Goal: Task Accomplishment & Management: Complete application form

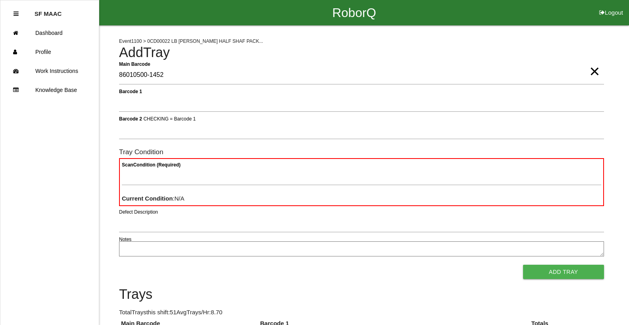
type Barcode "86010500-1452"
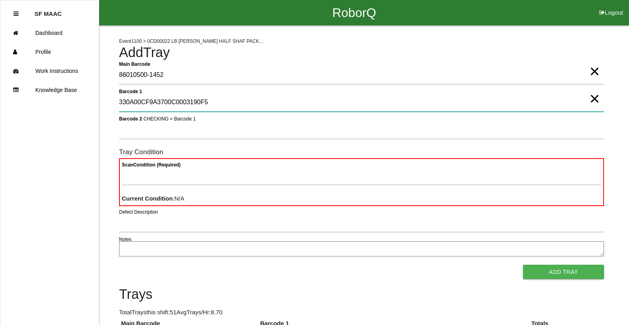
type 1 "330A00CF9A3700C0003190F5"
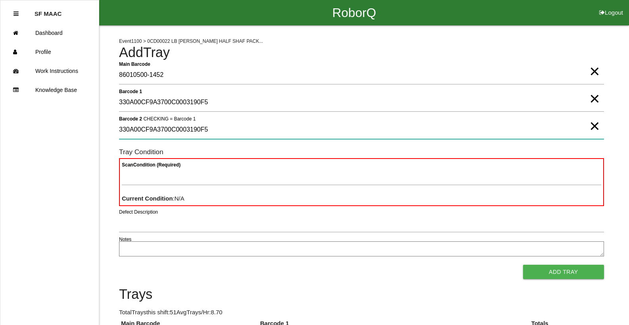
type 2 "330A00CF9A3700C0003190F5"
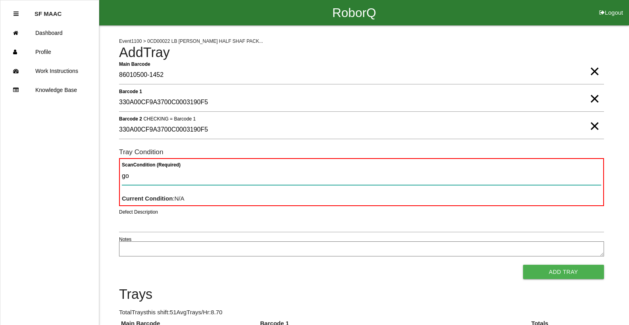
type Condition "goo"
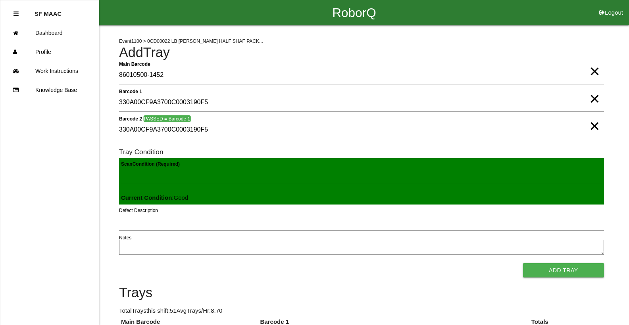
click at [523, 263] on button "Add Tray" at bounding box center [563, 270] width 81 height 14
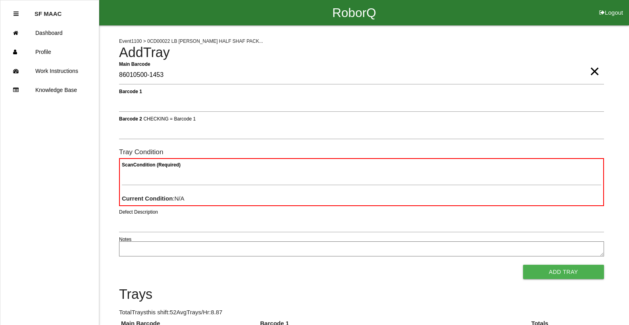
type Barcode "86010500-1453"
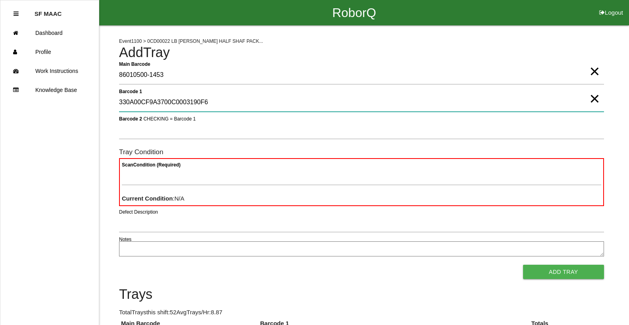
type 1 "330A00CF9A3700C0003190F6"
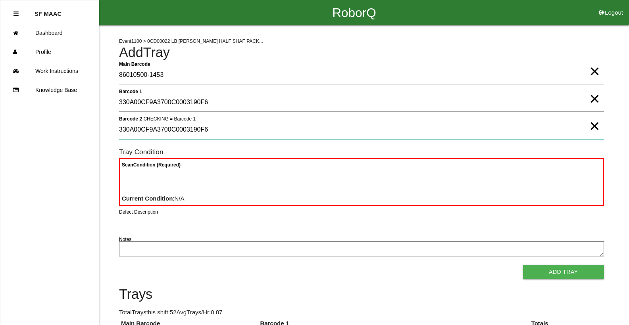
type 2 "330A00CF9A3700C0003190F6"
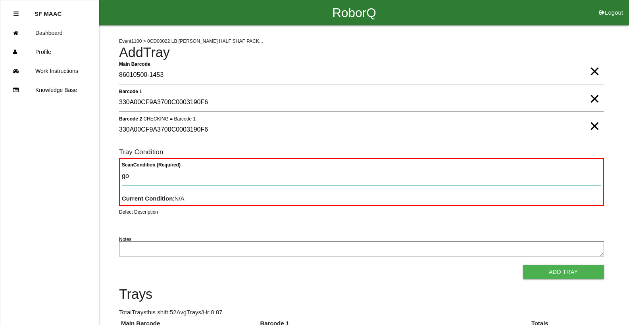
type Condition "goo"
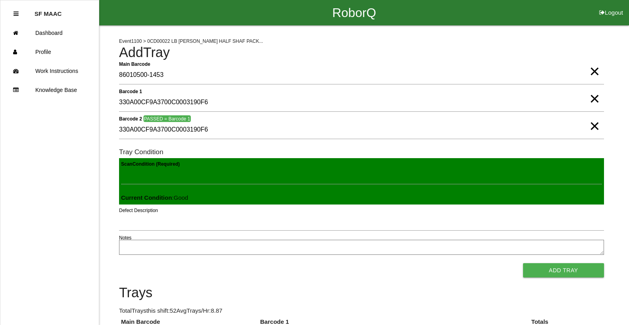
click at [523, 263] on button "Add Tray" at bounding box center [563, 270] width 81 height 14
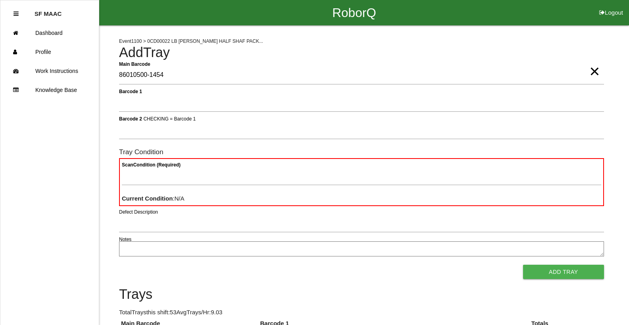
type Barcode "86010500-1454"
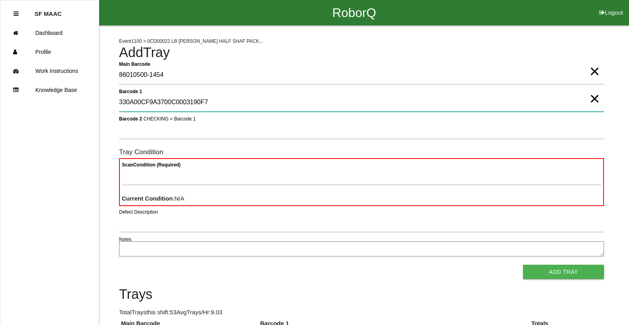
type 1 "330A00CF9A3700C0003190F7"
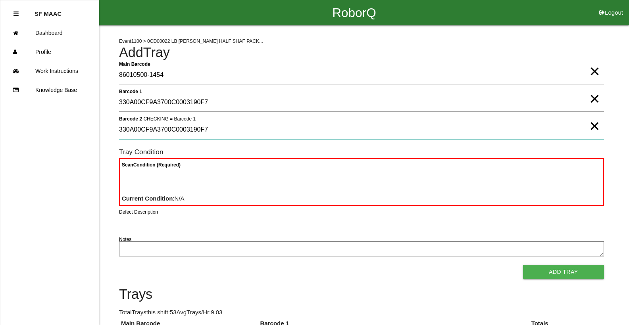
type 2 "330A00CF9A3700C0003190F7"
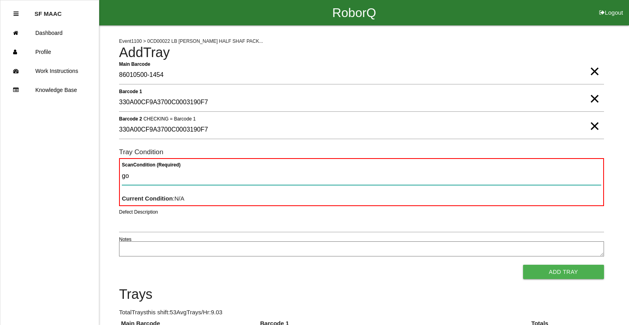
type Condition "goo"
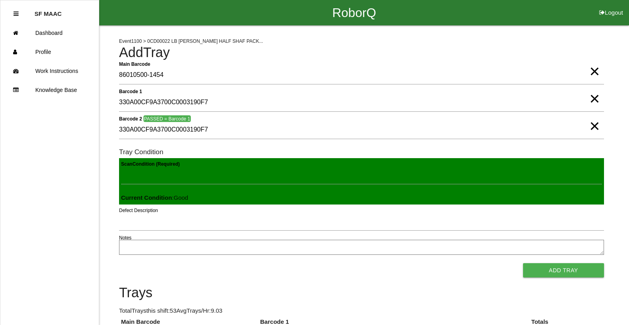
click button "Add Tray" at bounding box center [563, 270] width 81 height 14
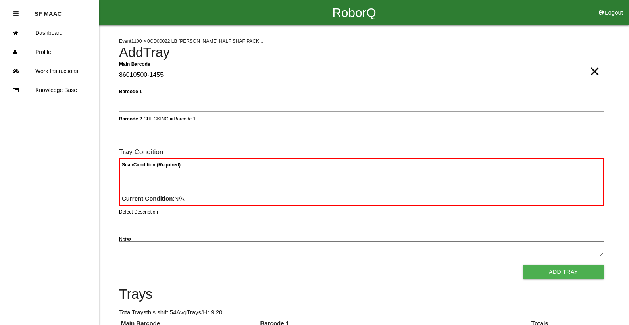
type Barcode "86010500-1455"
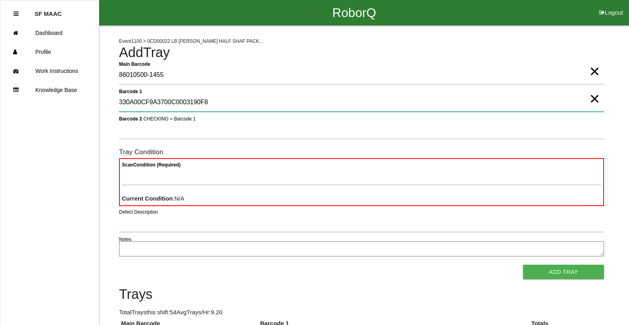
type 1 "330A00CF9A3700C0003190F8"
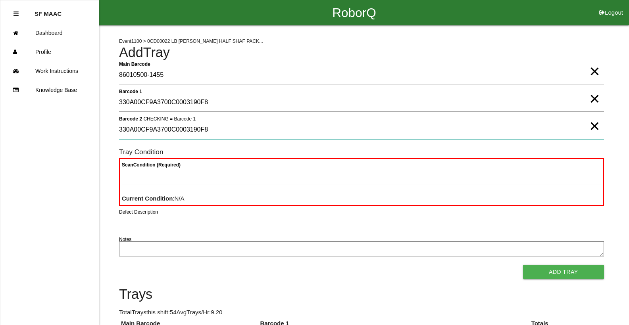
type 2 "330A00CF9A3700C0003190F8"
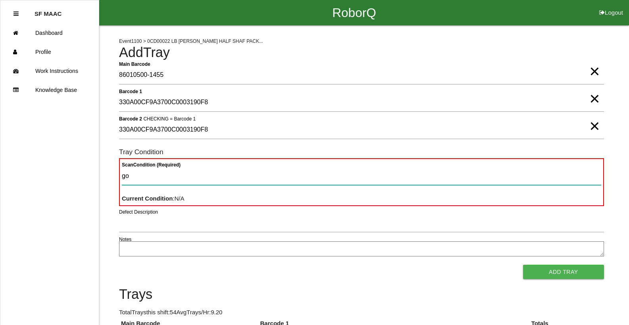
type Condition "goo"
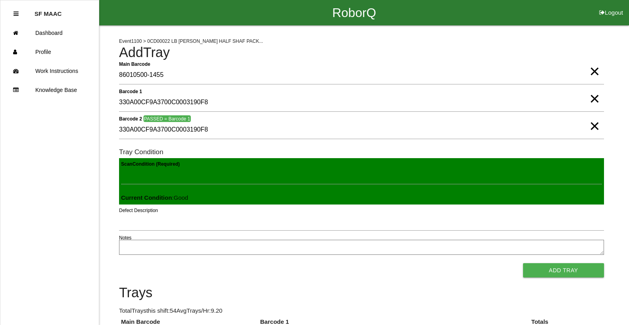
click at [523, 263] on button "Add Tray" at bounding box center [563, 270] width 81 height 14
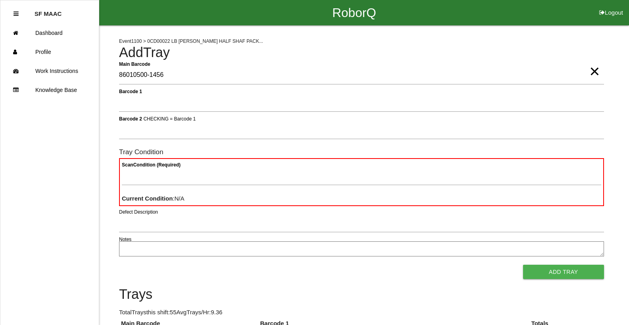
type Barcode "86010500-1456"
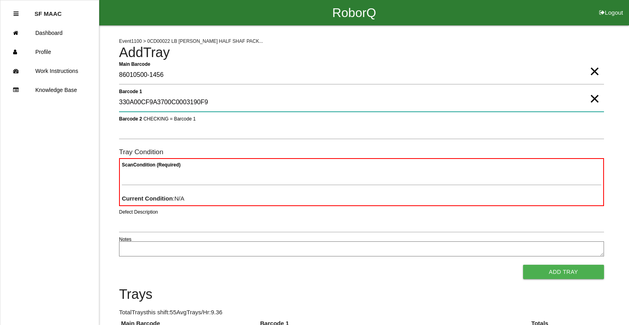
type 1 "330A00CF9A3700C0003190F9"
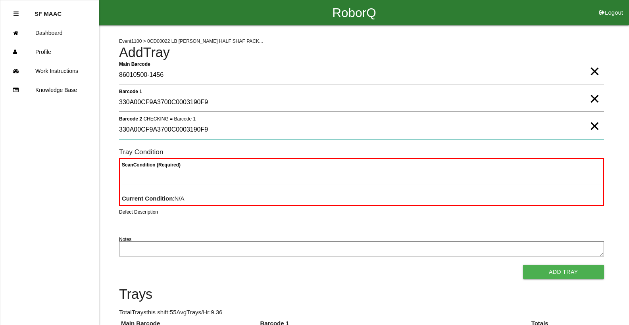
type 2 "330A00CF9A3700C0003190F9"
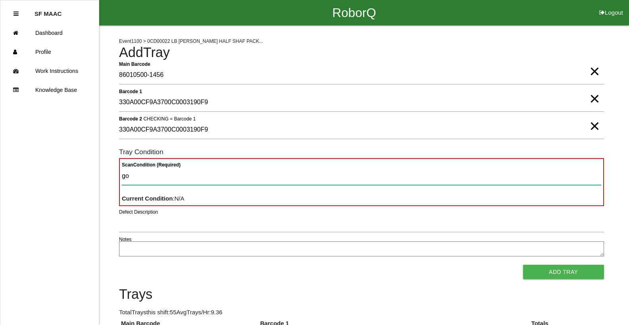
type Condition "goo"
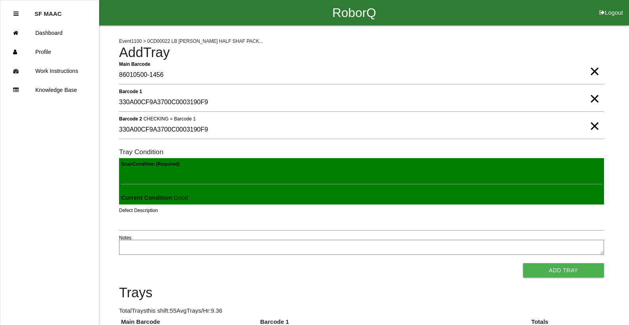
click at [523, 263] on button "Add Tray" at bounding box center [563, 270] width 81 height 14
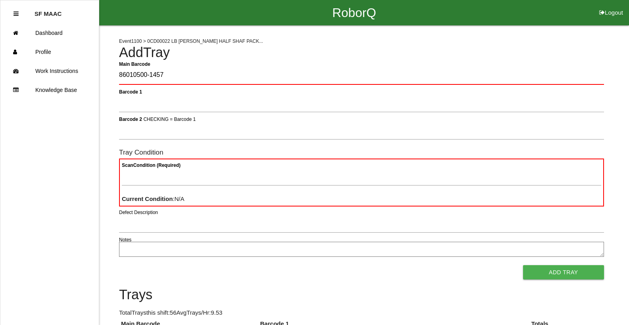
type Barcode "86010500-1457"
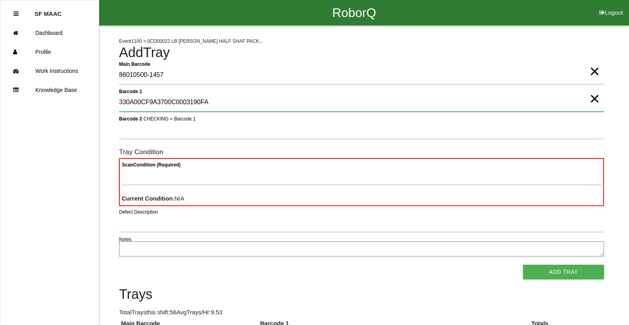
type 1 "330A00CF9A3700C0003190FA"
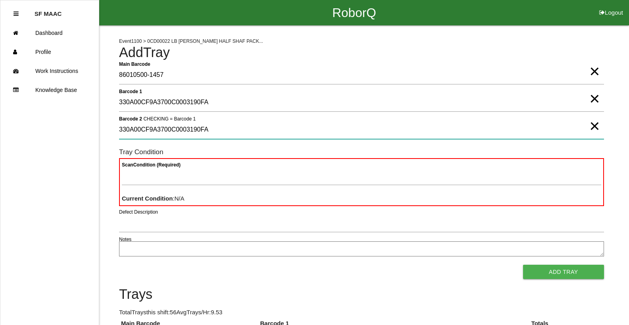
type 2 "330A00CF9A3700C0003190FA"
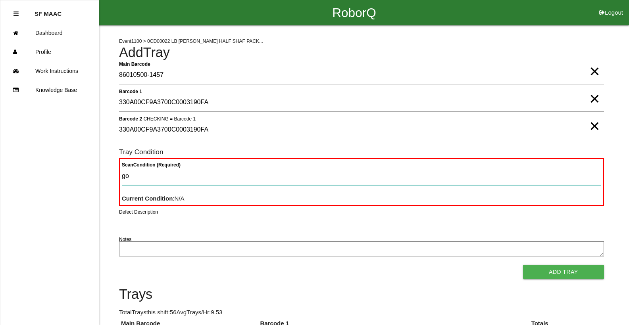
type Condition "goo"
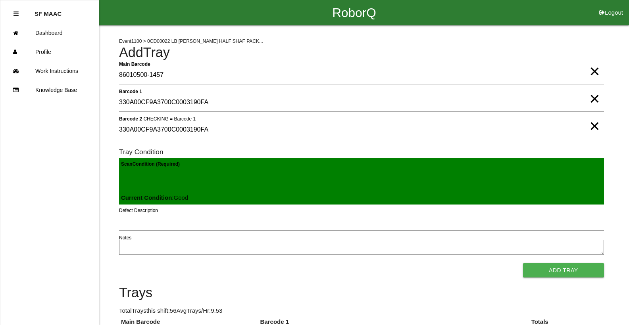
click at [523, 263] on button "Add Tray" at bounding box center [563, 270] width 81 height 14
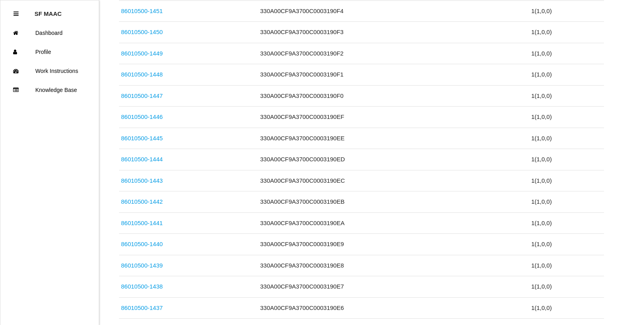
scroll to position [16, 0]
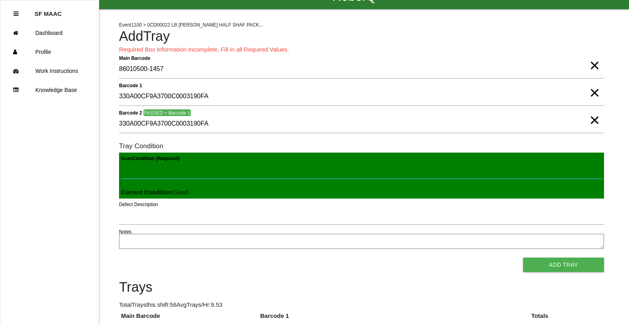
click at [166, 167] on Condition "Scan Condition (Required)" at bounding box center [361, 170] width 481 height 18
type Condition "goo"
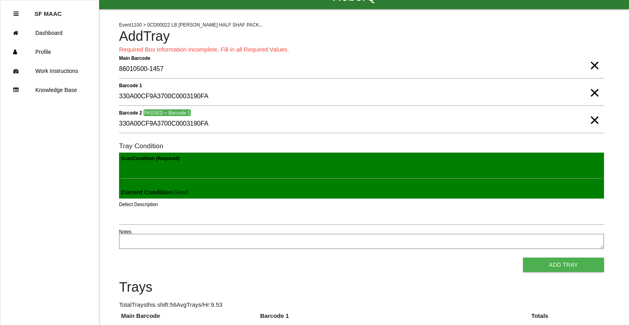
click at [523, 258] on button "Add Tray" at bounding box center [563, 265] width 81 height 14
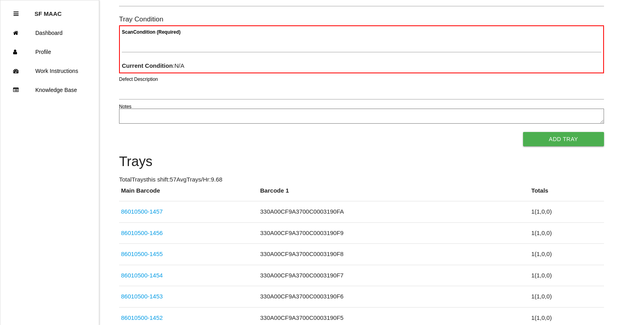
scroll to position [0, 0]
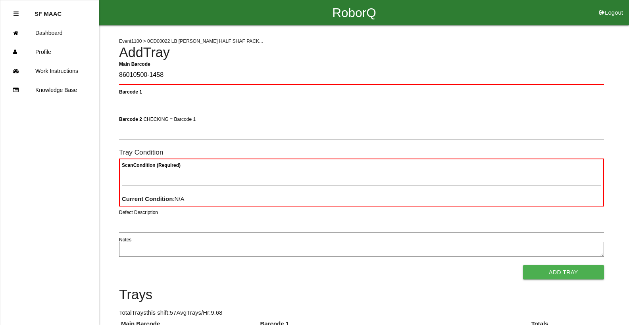
type Barcode "86010500-1458"
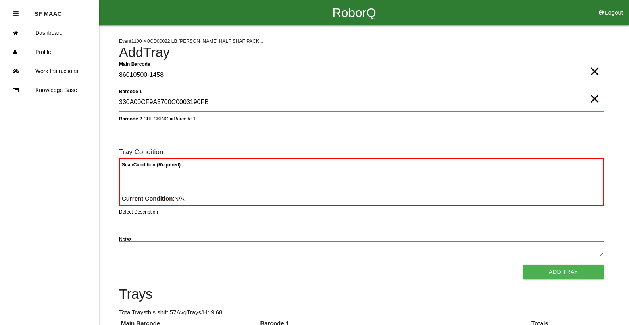
type 1 "330A00CF9A3700C0003190FB"
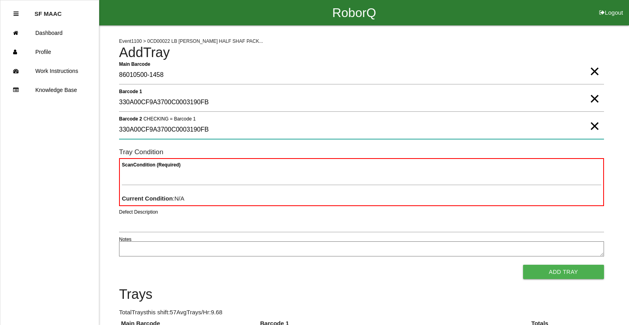
type 2 "330A00CF9A3700C0003190FB"
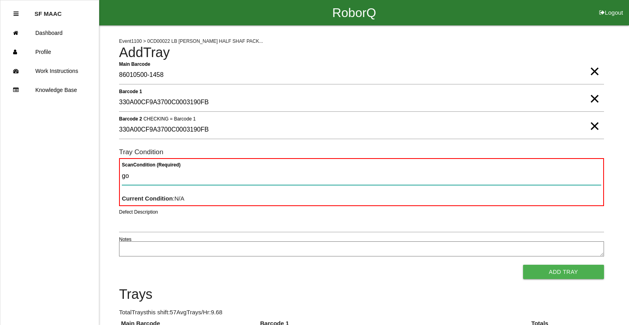
type Condition "goo"
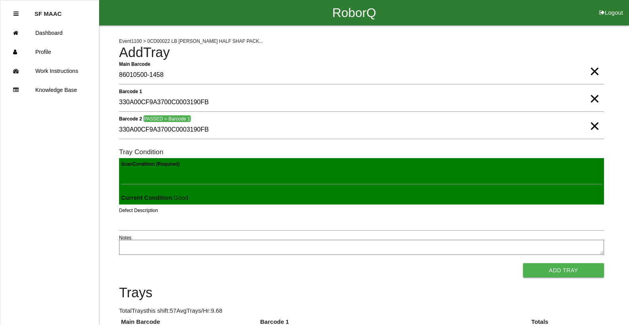
click at [523, 263] on button "Add Tray" at bounding box center [563, 270] width 81 height 14
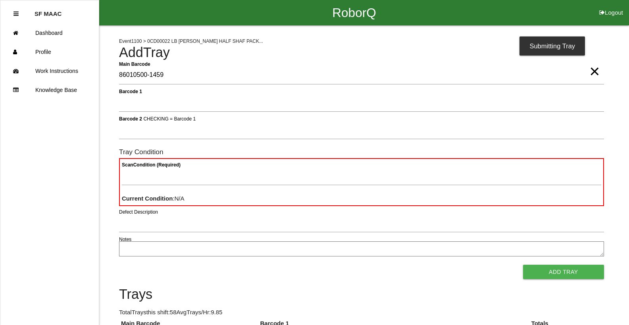
type Barcode "86010500-1459"
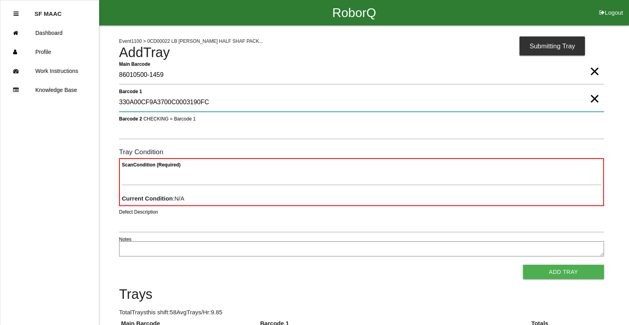
type 1 "330A00CF9A3700C0003190FC"
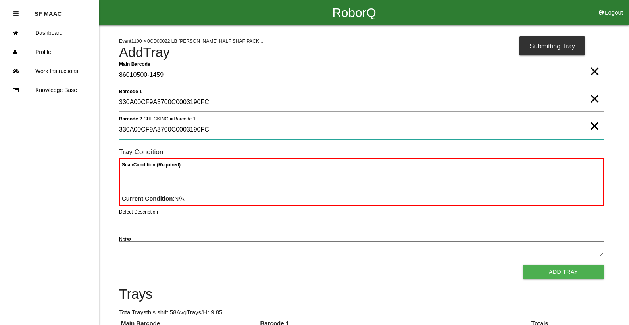
type 2 "330A00CF9A3700C0003190FC"
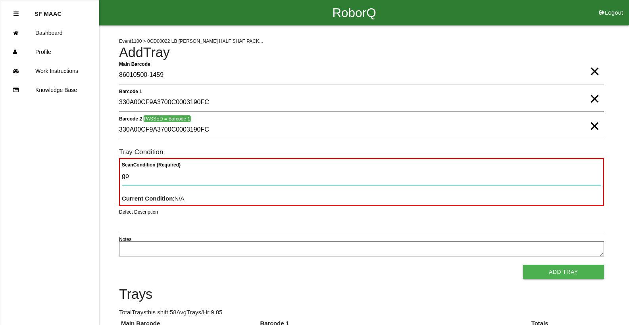
type Condition "goo"
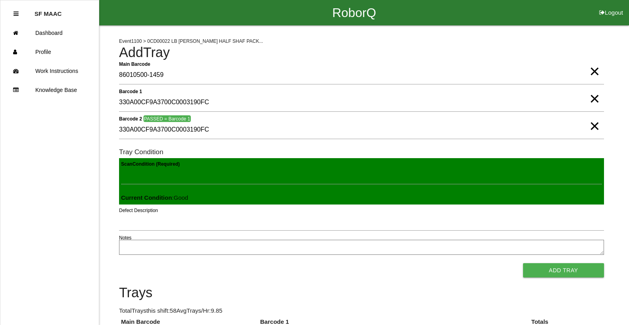
click at [523, 263] on button "Add Tray" at bounding box center [563, 270] width 81 height 14
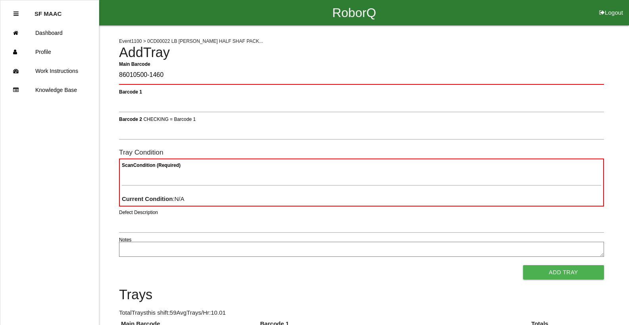
type Barcode "86010500-1460"
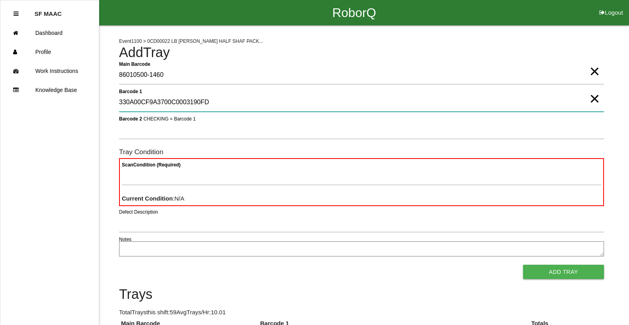
type 1 "330A00CF9A3700C0003190FD"
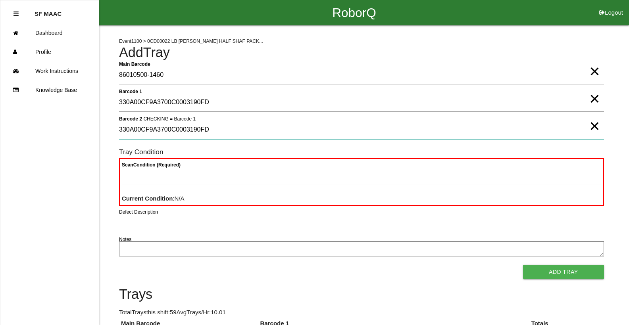
type 2 "330A00CF9A3700C0003190FD"
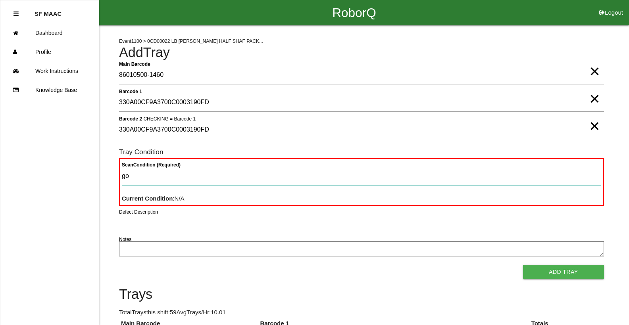
type Condition "goo"
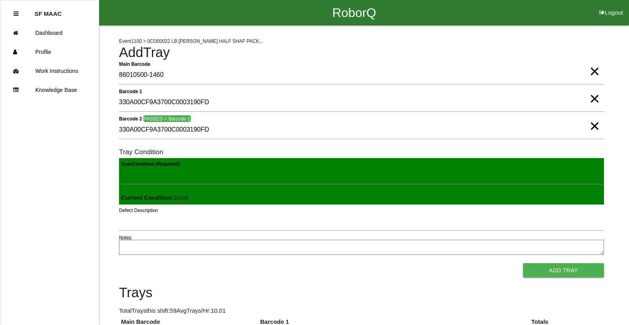
click at [523, 263] on button "Add Tray" at bounding box center [563, 270] width 81 height 14
